Goal: Complete application form

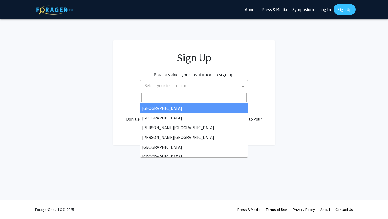
click at [230, 86] on span "Select your institution" at bounding box center [194, 85] width 105 height 11
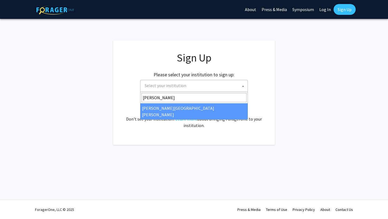
type input "[PERSON_NAME]"
select select "1"
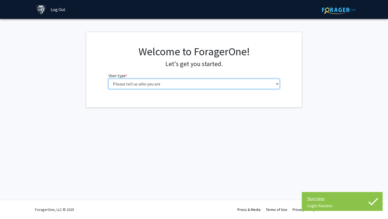
click at [206, 81] on select "Please tell us who you are Undergraduate Student Master's Student Doctoral Cand…" at bounding box center [193, 84] width 171 height 10
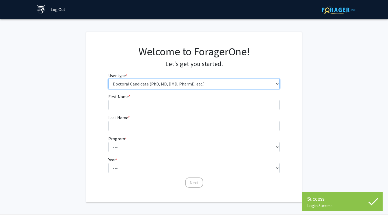
click at [203, 85] on select "Please tell us who you are Undergraduate Student Master's Student Doctoral Cand…" at bounding box center [193, 84] width 171 height 10
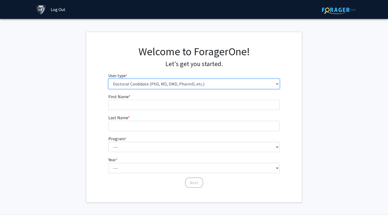
select select "2: masters"
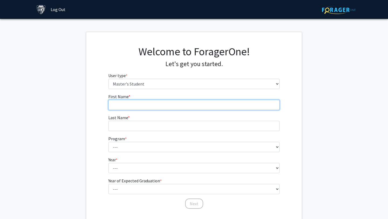
click at [176, 106] on input "First Name * required" at bounding box center [193, 105] width 171 height 10
type input "Simran"
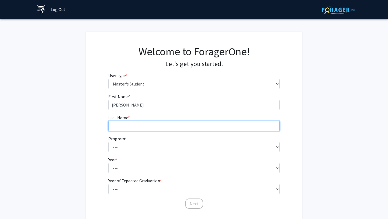
type input "Randhawa"
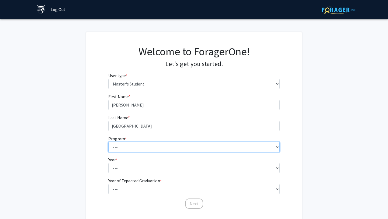
click at [159, 144] on select "--- Anatomy Education Applied and Computational Mathematics Applied Biomedical …" at bounding box center [193, 147] width 171 height 10
select select "114: 113"
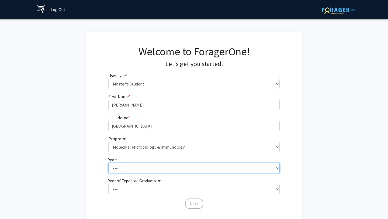
click at [153, 170] on select "--- First Year Second Year" at bounding box center [193, 168] width 171 height 10
select select "1: first_year"
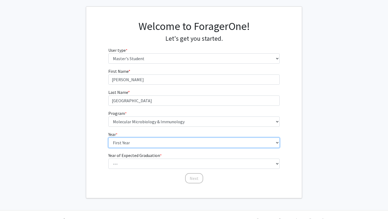
scroll to position [26, 0]
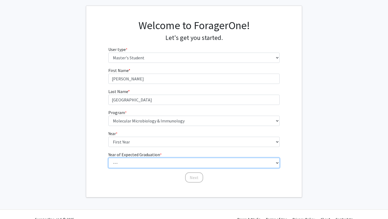
click at [153, 160] on select "--- 2025 2026 2027 2028 2029 2030 2031 2032 2033 2034" at bounding box center [193, 162] width 171 height 10
select select "3: 2027"
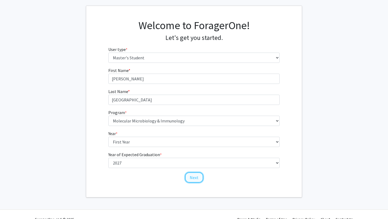
click at [192, 176] on button "Next" at bounding box center [194, 177] width 18 height 10
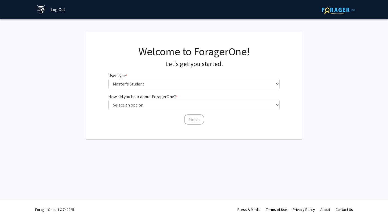
scroll to position [0, 0]
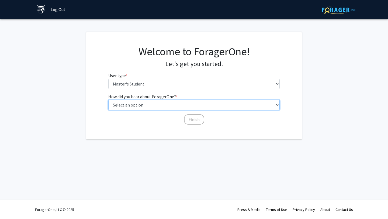
click at [177, 107] on select "Select an option Peer/student recommendation Faculty/staff recommendation Unive…" at bounding box center [193, 105] width 171 height 10
select select "3: university_website"
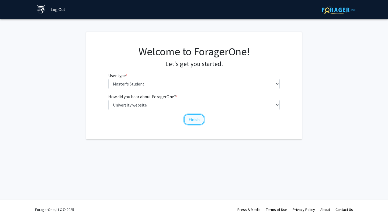
click at [198, 118] on button "Finish" at bounding box center [194, 119] width 20 height 10
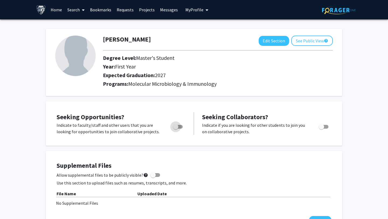
click at [179, 126] on span "Toggle" at bounding box center [178, 127] width 10 height 4
click at [175, 128] on input "Are you actively seeking opportunities?" at bounding box center [175, 128] width 0 height 0
checkbox input "true"
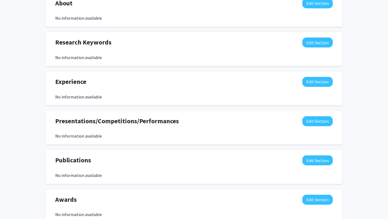
scroll to position [286, 0]
